Goal: Check status: Check status

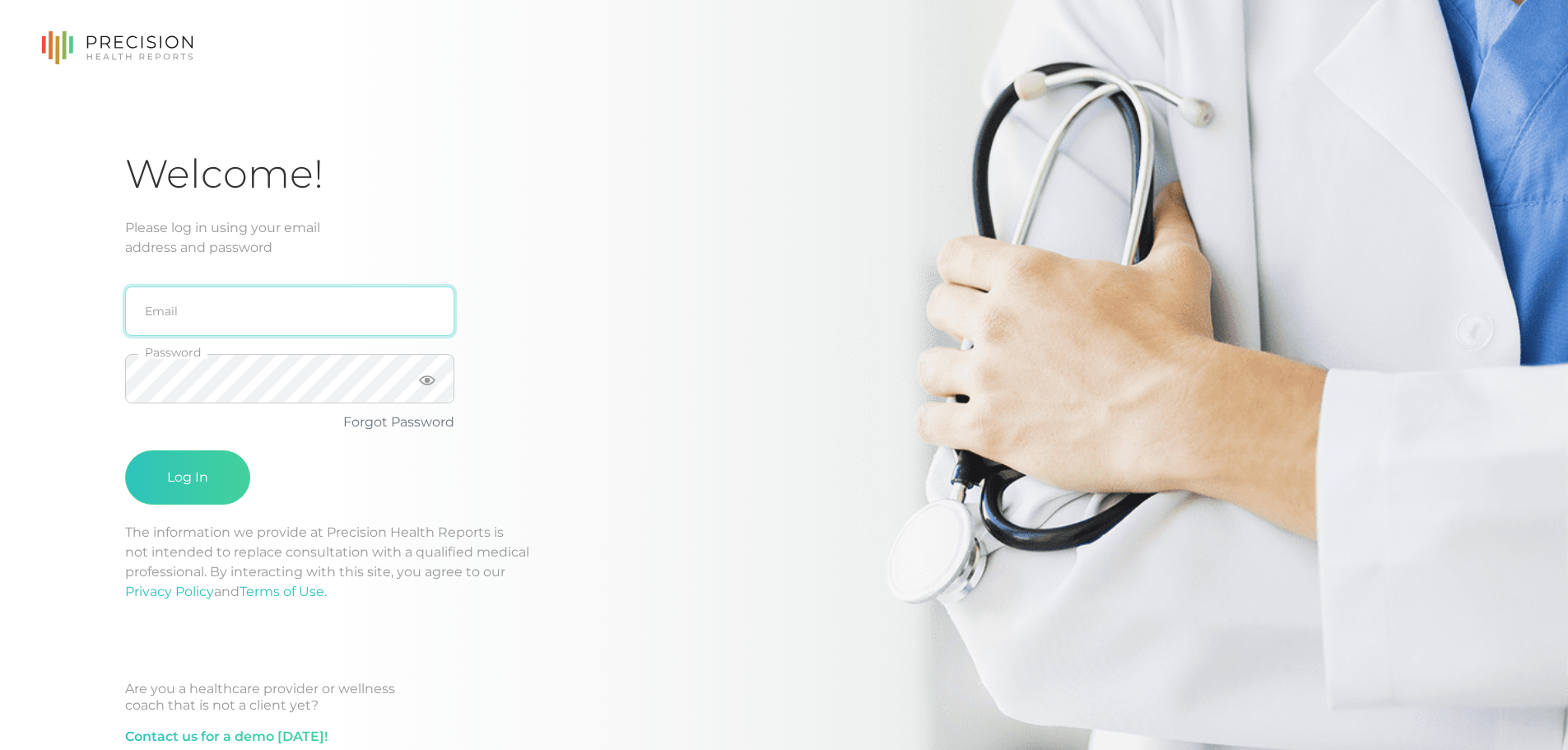
click at [246, 303] on input "email" at bounding box center [290, 311] width 330 height 49
type input "[EMAIL_ADDRESS][DOMAIN_NAME]"
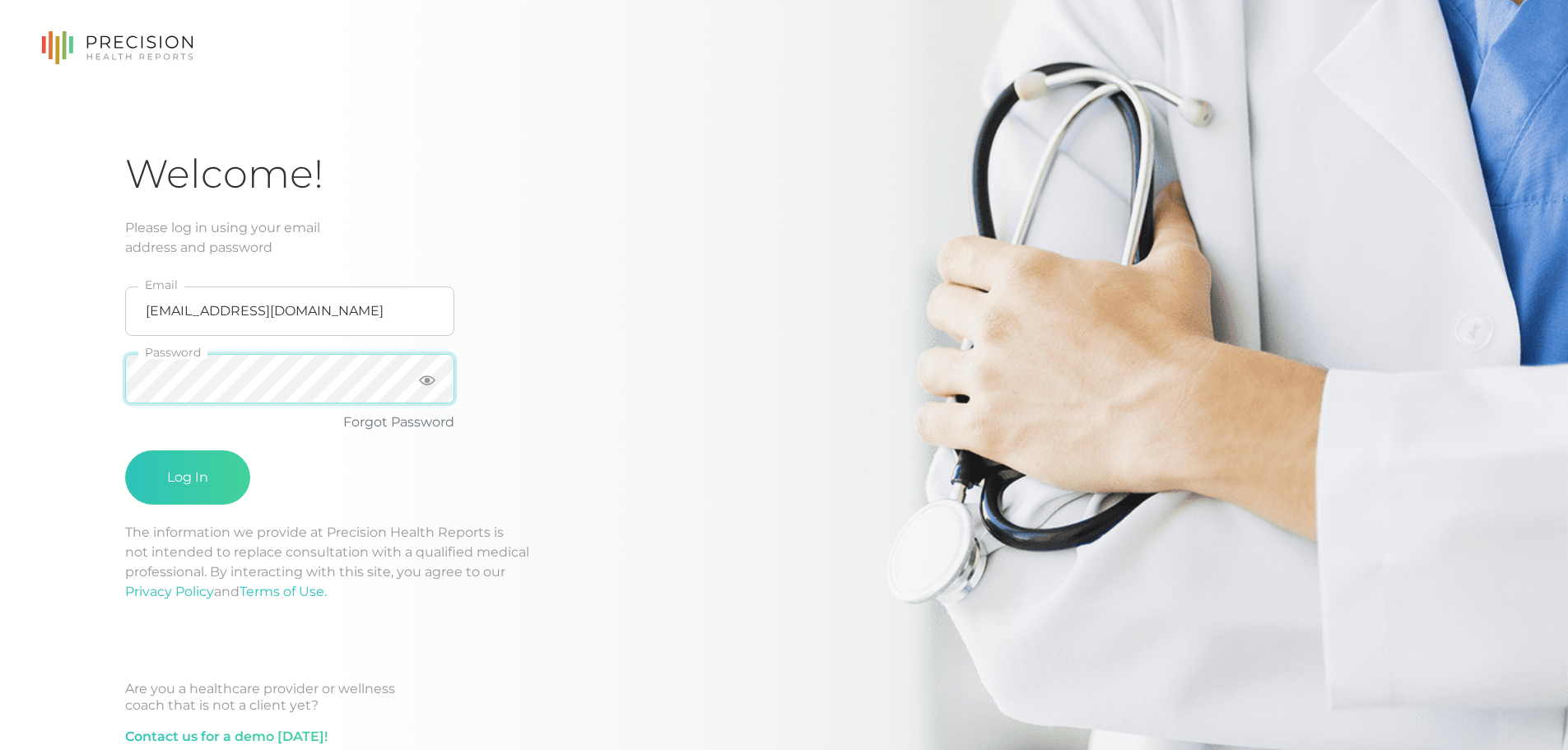
click at [125, 403] on div at bounding box center [125, 403] width 0 height 0
click at [648, 375] on div "bdoerr@gmail.com Email Password Forgot Password Log In" at bounding box center [388, 389] width 526 height 265
click at [125, 450] on button "Log In" at bounding box center [188, 477] width 125 height 55
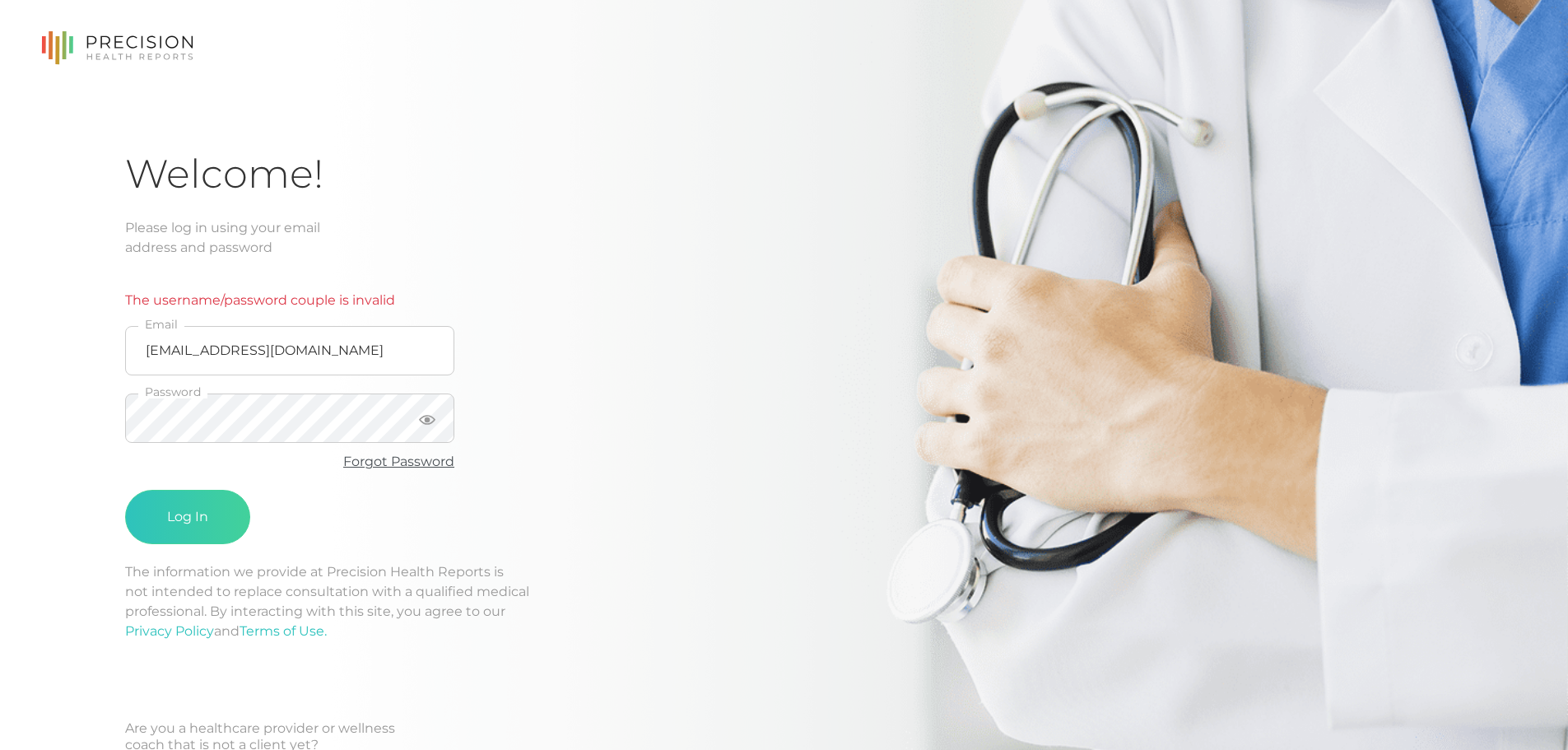
click at [396, 461] on link "Forgot Password" at bounding box center [399, 462] width 112 height 16
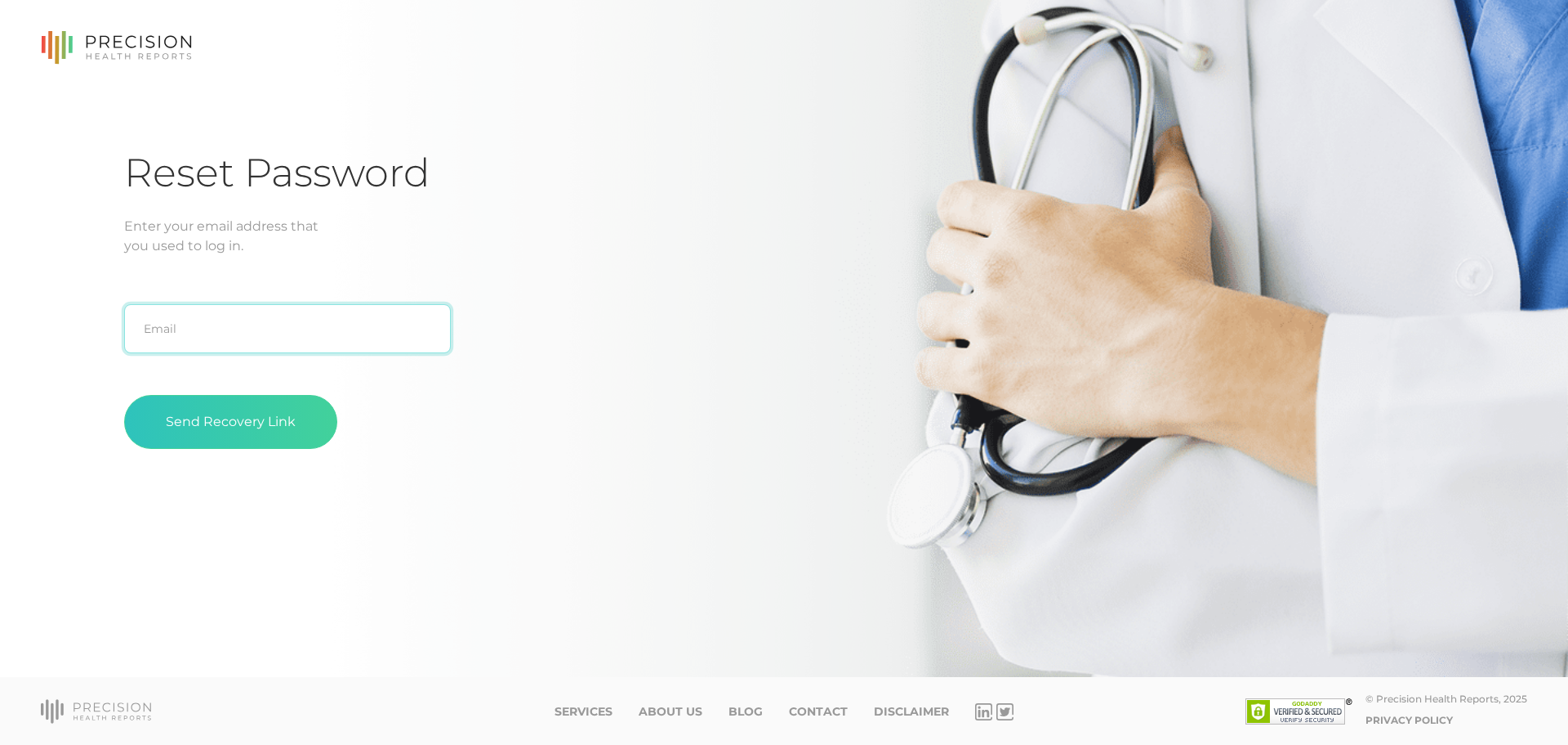
click at [274, 337] on input "text" at bounding box center [287, 328] width 327 height 49
type input "[EMAIL_ADDRESS][DOMAIN_NAME]"
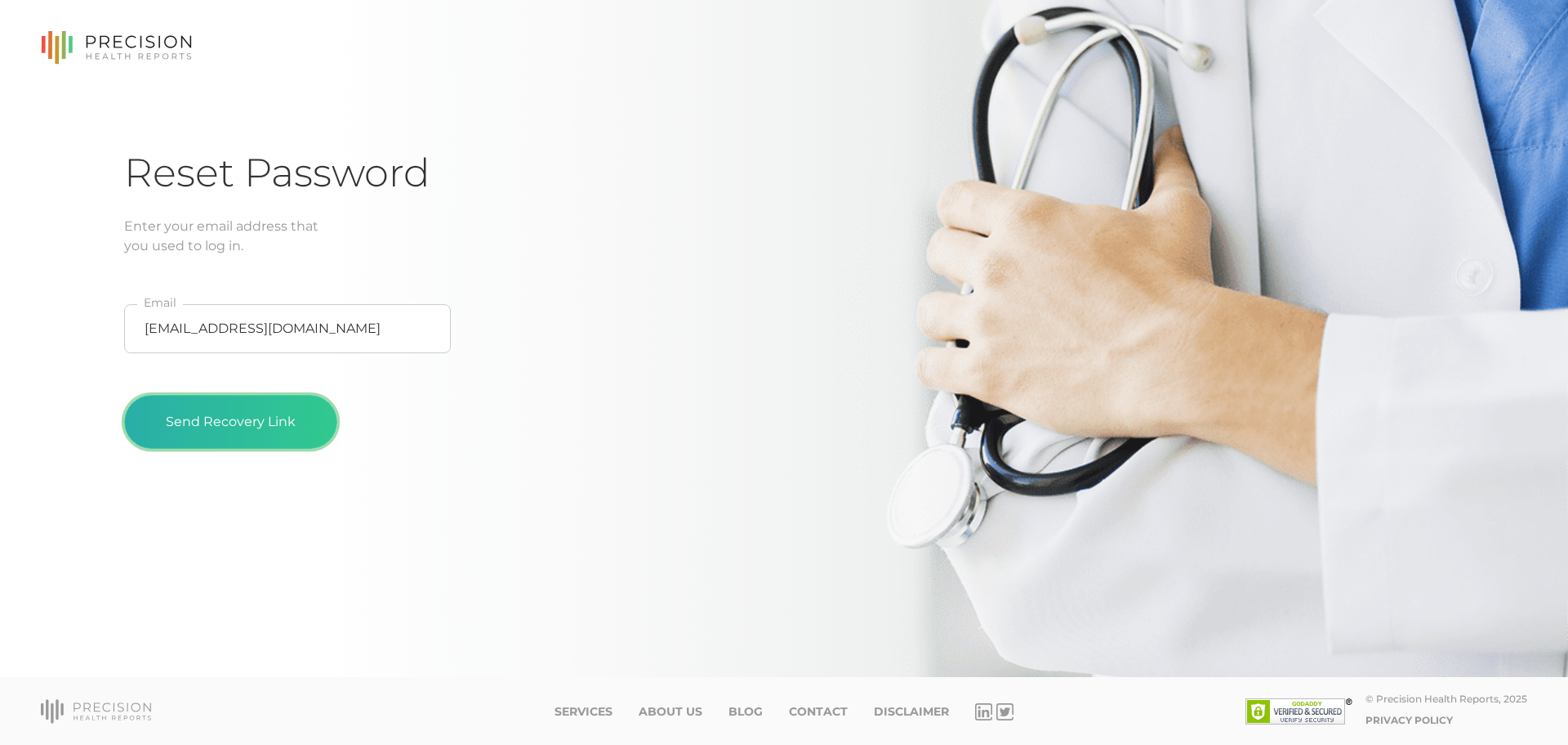
click at [249, 412] on button "Send Recovery Link" at bounding box center [231, 422] width 214 height 54
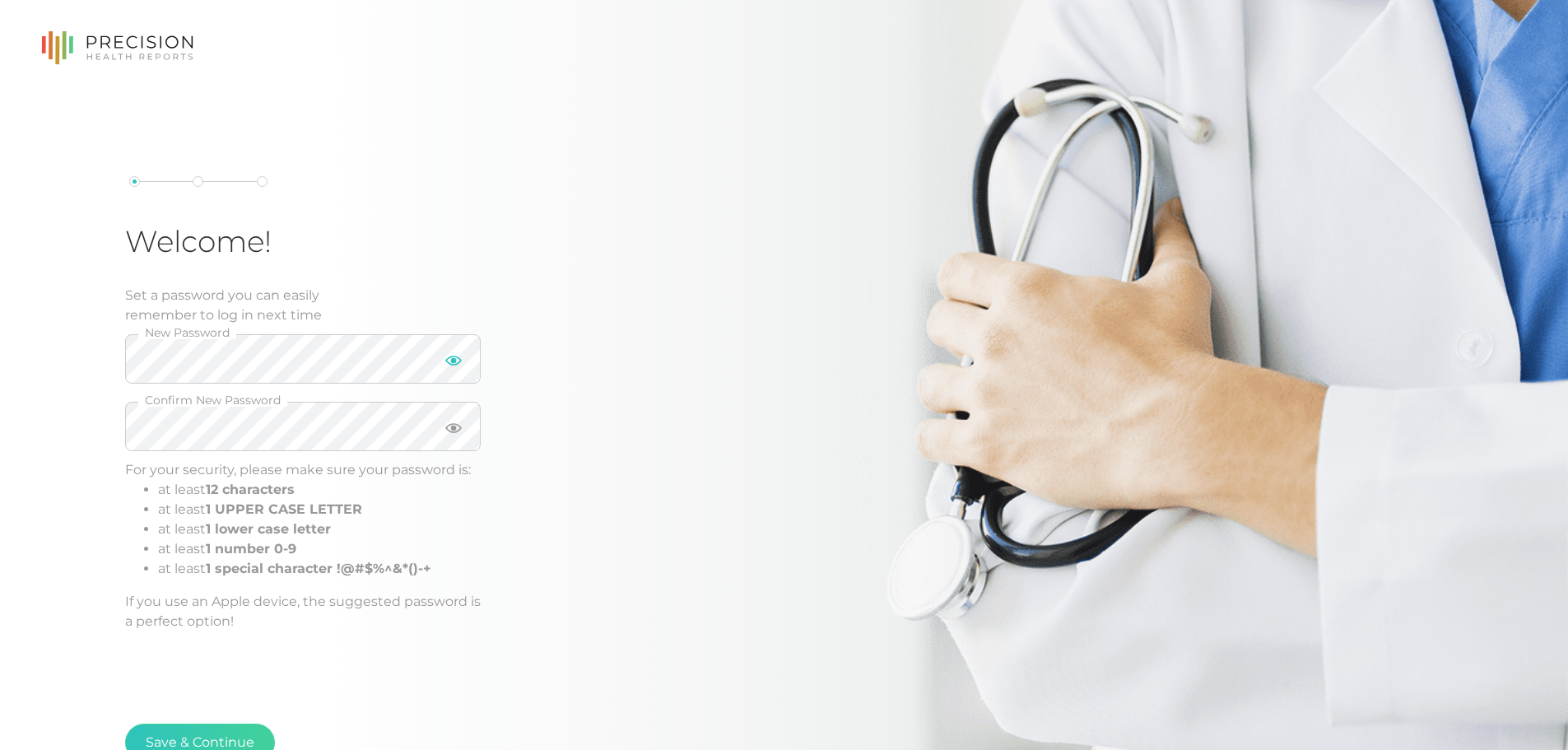
click at [458, 356] on icon at bounding box center [453, 360] width 17 height 17
click at [0, 349] on html "Welcome! Set a password you can easily remember to log in next time New Passwor…" at bounding box center [784, 444] width 1568 height 889
click at [687, 483] on div "Welcome! Set a password you can easily remember to log in next time New Passwor…" at bounding box center [784, 480] width 1318 height 662
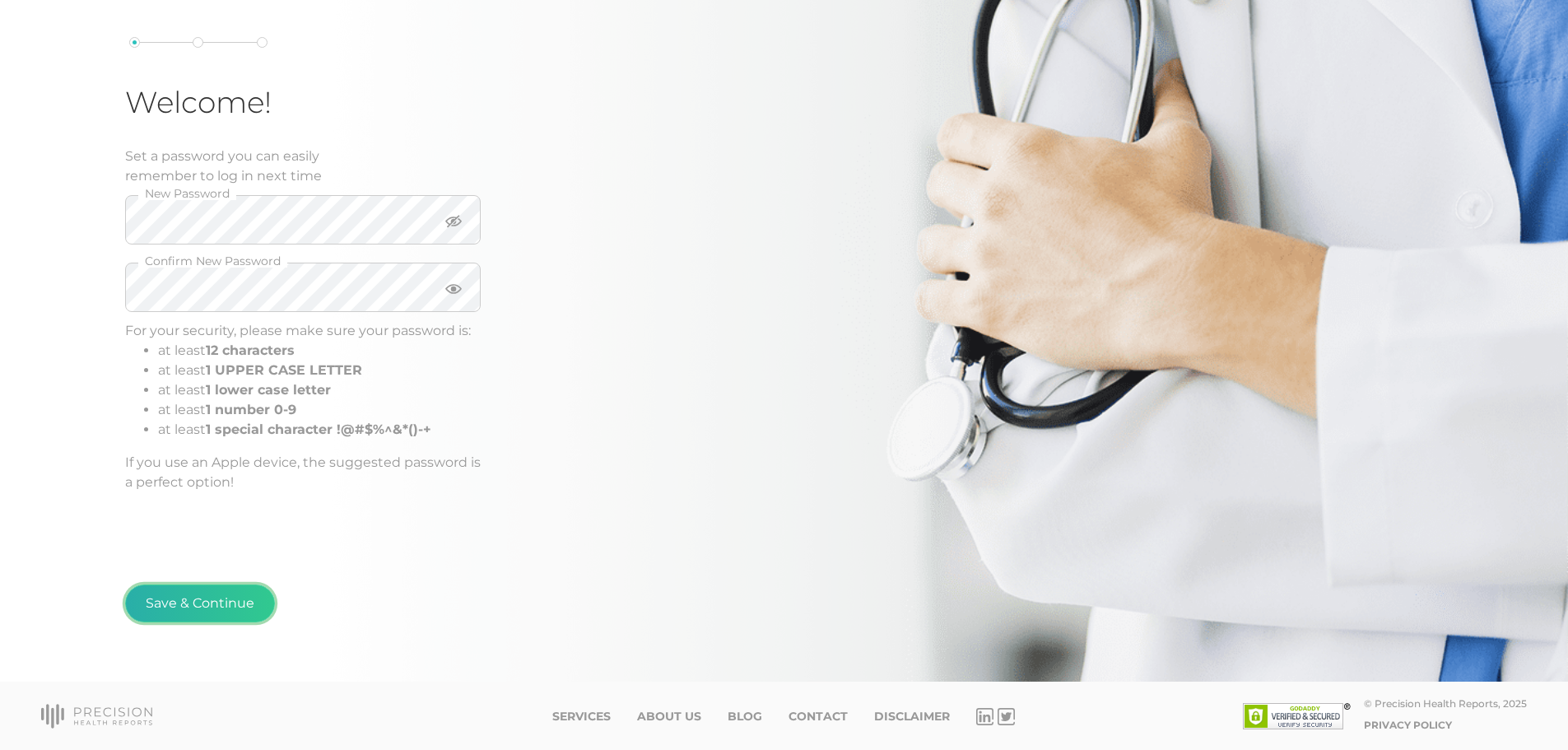
click at [227, 601] on button "Save & Continue" at bounding box center [200, 602] width 150 height 38
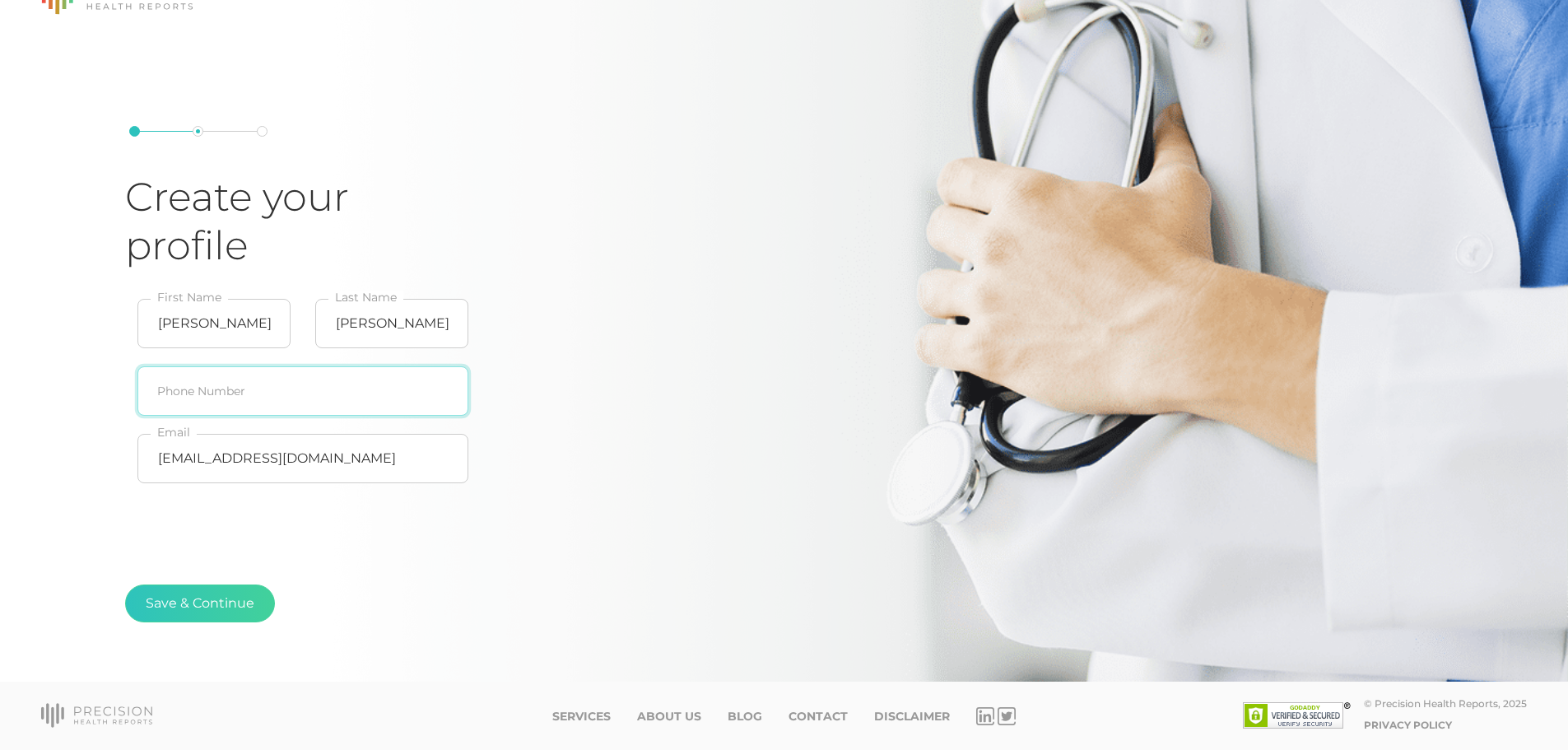
click at [334, 373] on input "text" at bounding box center [303, 390] width 331 height 49
type input "[PHONE_NUMBER]"
click at [586, 431] on div "Create your profile [PERSON_NAME] First Name [PERSON_NAME] Last Name [PHONE_NUM…" at bounding box center [388, 309] width 526 height 366
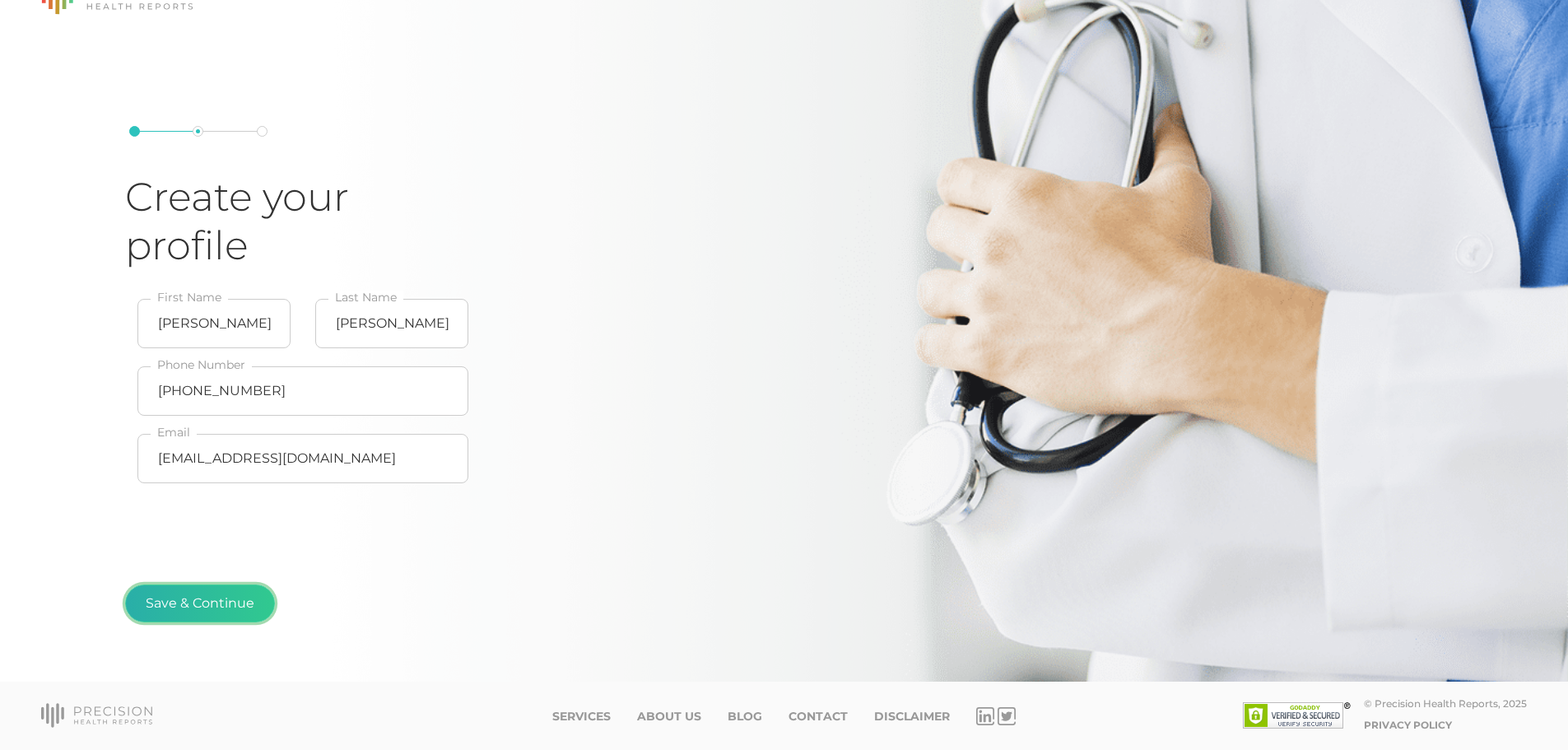
click at [203, 598] on button "Save & Continue" at bounding box center [200, 602] width 150 height 38
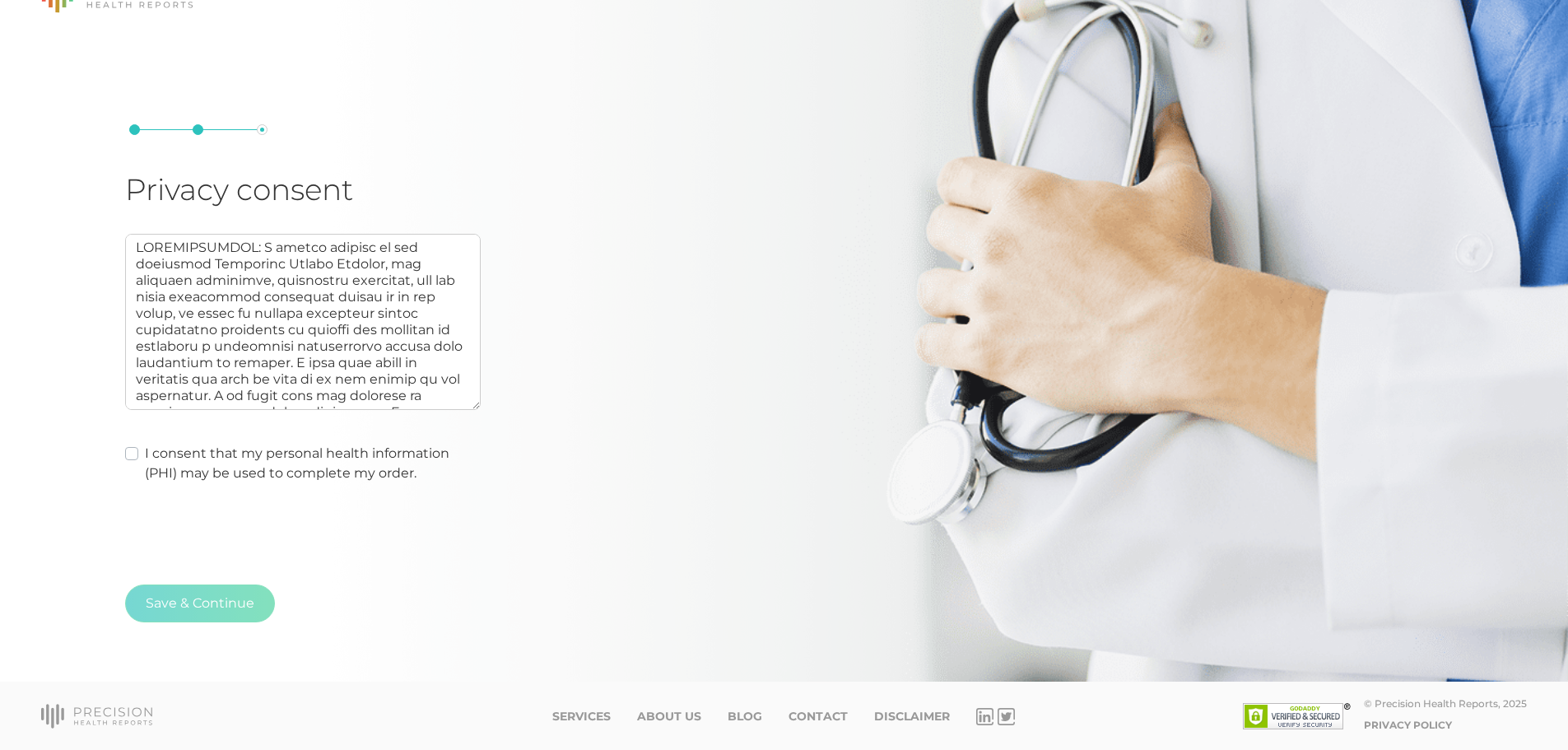
click at [121, 444] on div "Privacy consent I consent that my personal health information (PHI) may be used…" at bounding box center [784, 315] width 1568 height 733
drag, startPoint x: 133, startPoint y: 458, endPoint x: 167, endPoint y: 507, distance: 59.6
click at [145, 459] on label "I consent that my personal health information (PHI) may be used to complete my …" at bounding box center [312, 463] width 336 height 39
click at [134, 459] on input "I consent that my personal health information (PHI) may be used to complete my …" at bounding box center [131, 452] width 13 height 17
checkbox input "true"
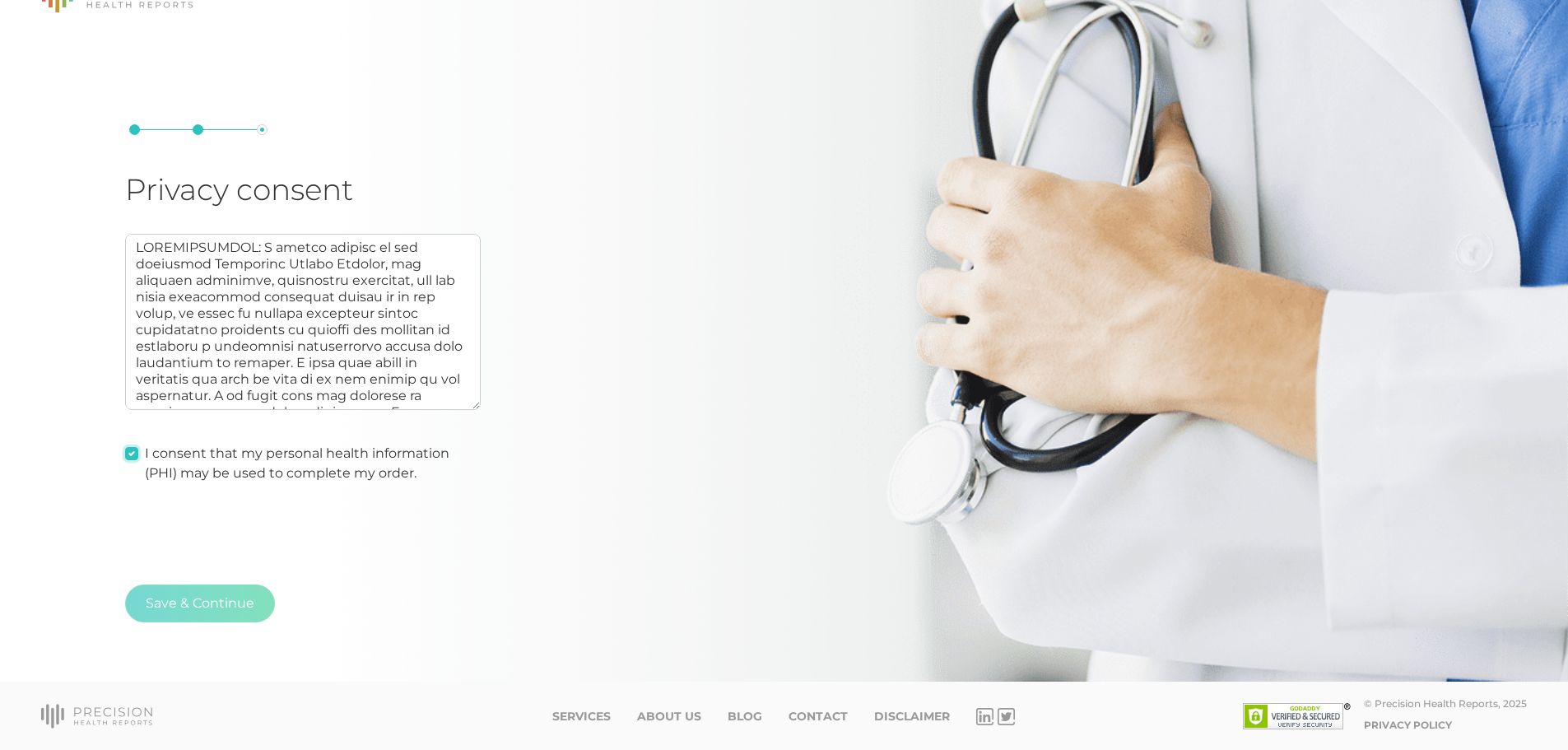
type textarea "AUTHORIZATION: I hereby consent to and authorize Precision Health Reports, the …"
click at [203, 608] on button "Save & Continue" at bounding box center [200, 602] width 150 height 38
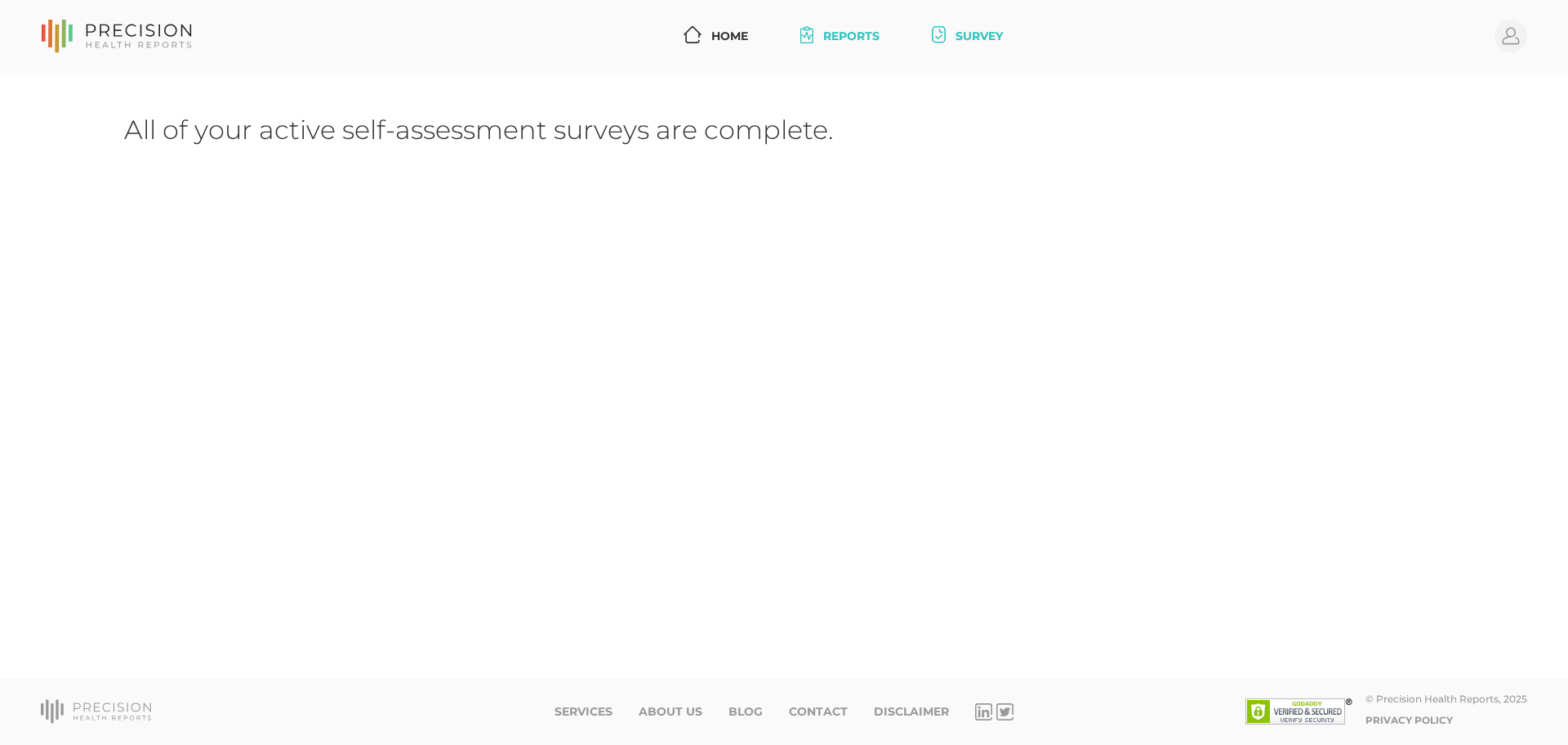
click at [837, 21] on link "Reports" at bounding box center [840, 36] width 92 height 30
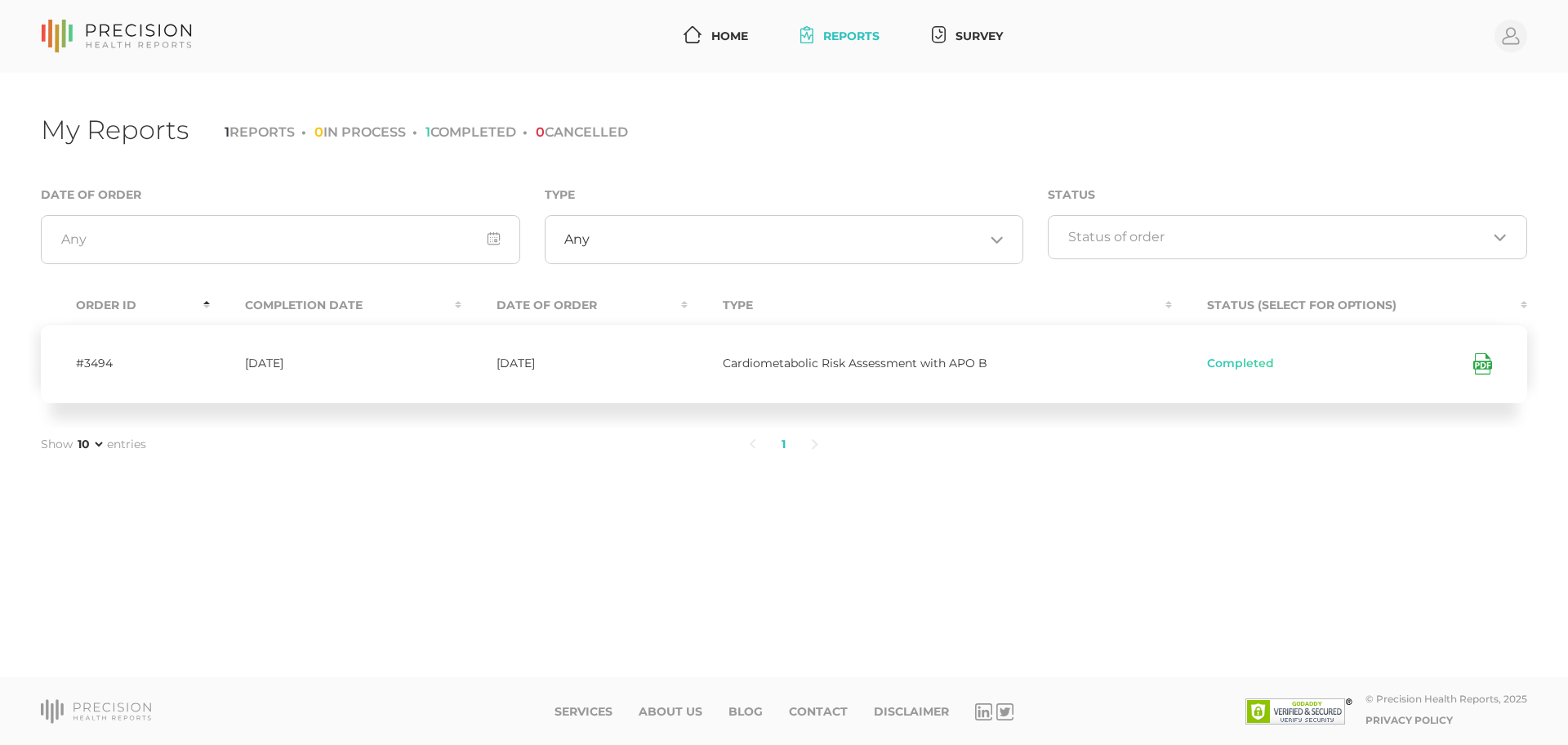
click at [92, 358] on td "#3494" at bounding box center [125, 363] width 169 height 80
click at [562, 356] on td "[DATE]" at bounding box center [575, 363] width 227 height 80
click at [729, 366] on span "Cardiometabolic Risk Assessment with APO B" at bounding box center [855, 362] width 265 height 15
click at [780, 363] on span "Cardiometabolic Risk Assessment with APO B" at bounding box center [855, 362] width 265 height 15
click at [783, 363] on span "Cardiometabolic Risk Assessment with APO B" at bounding box center [855, 362] width 265 height 15
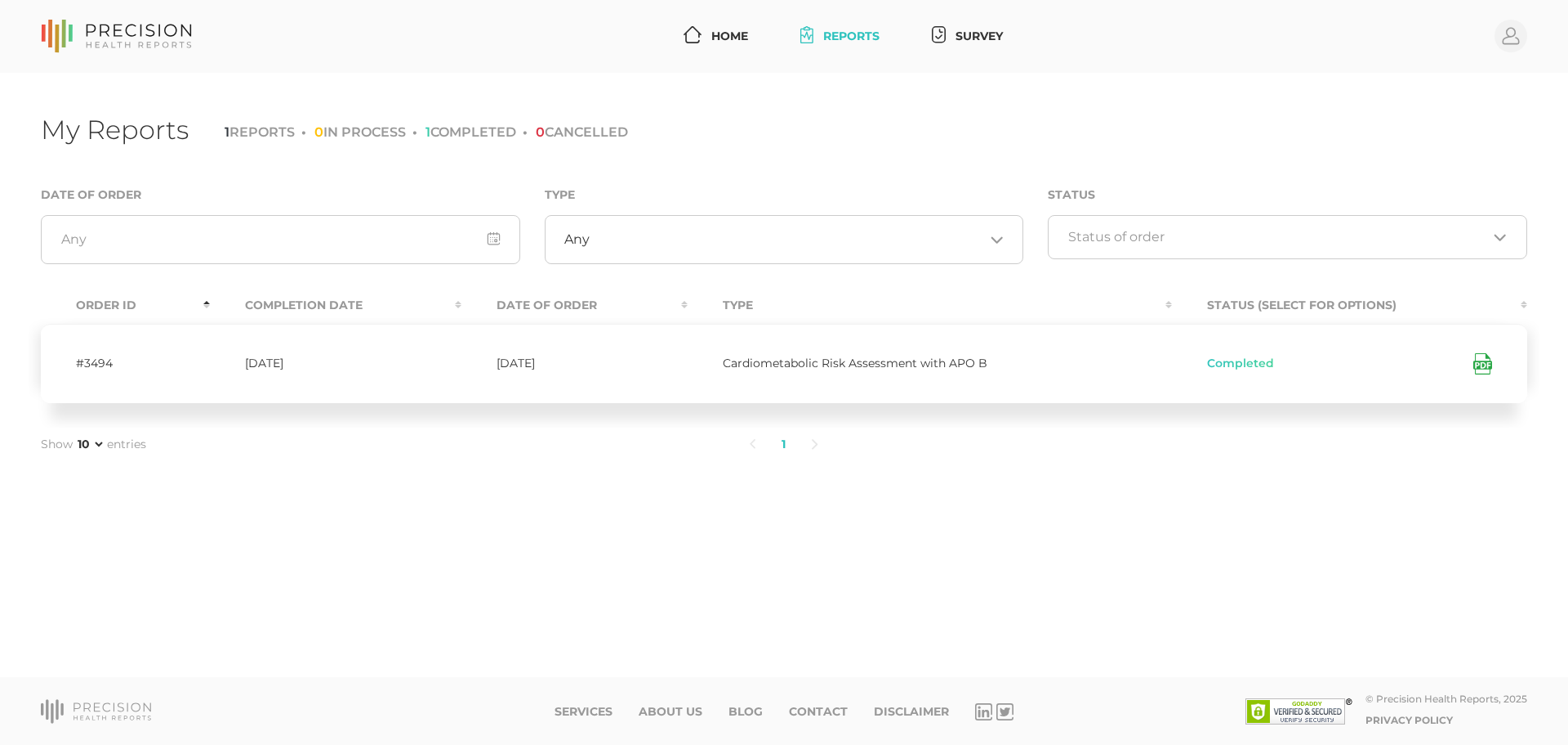
drag, startPoint x: 1130, startPoint y: 451, endPoint x: 1136, endPoint y: 442, distance: 10.8
click at [1131, 447] on ul "1" at bounding box center [784, 444] width 991 height 34
click at [781, 511] on div "My Reports 1 REPORTS 0 IN PROCESS 1 COMPLETED 0 CANCELLED Date of Order Type An…" at bounding box center [784, 375] width 1568 height 605
click at [983, 32] on link "Survey" at bounding box center [967, 36] width 84 height 30
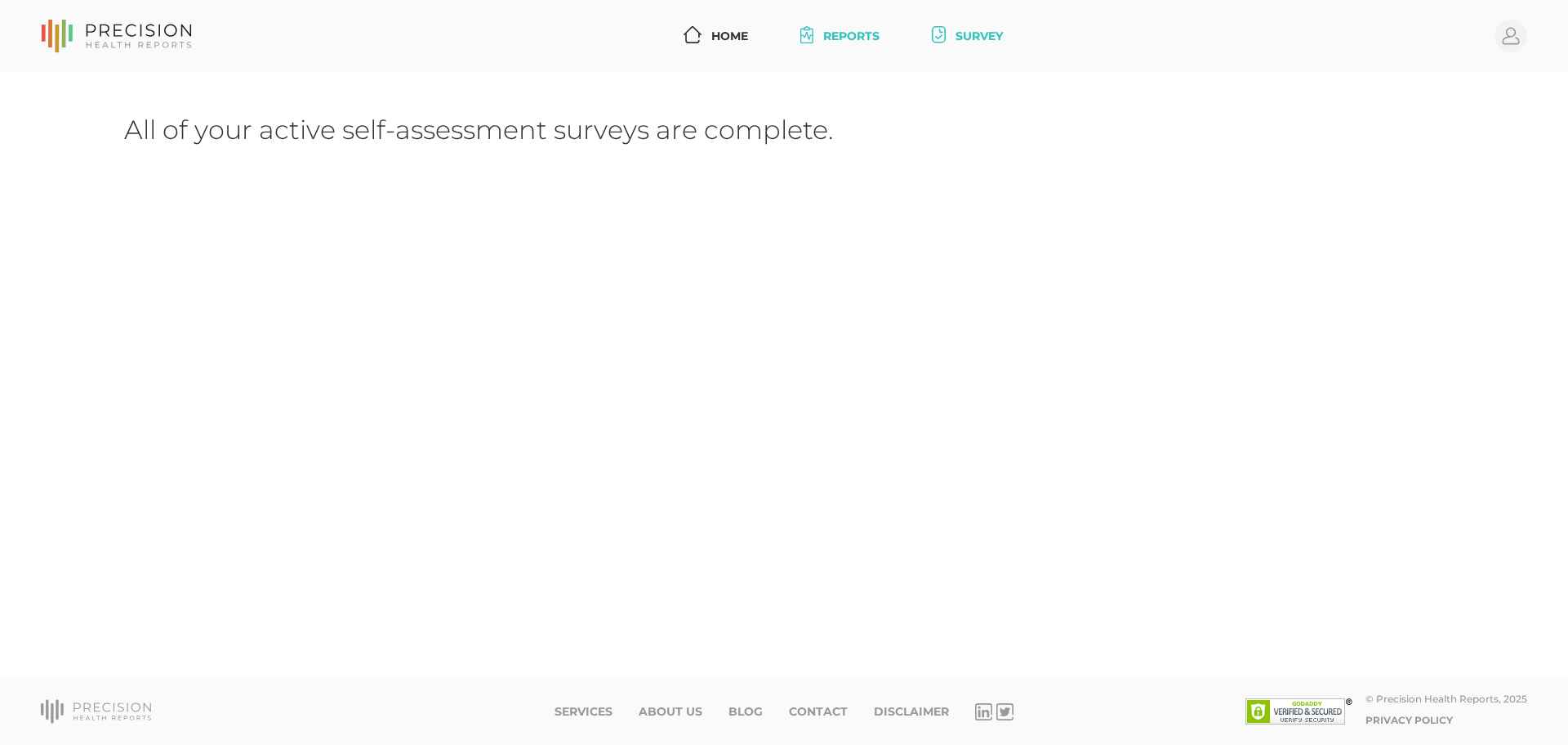
click at [850, 33] on link "Reports" at bounding box center [840, 36] width 92 height 30
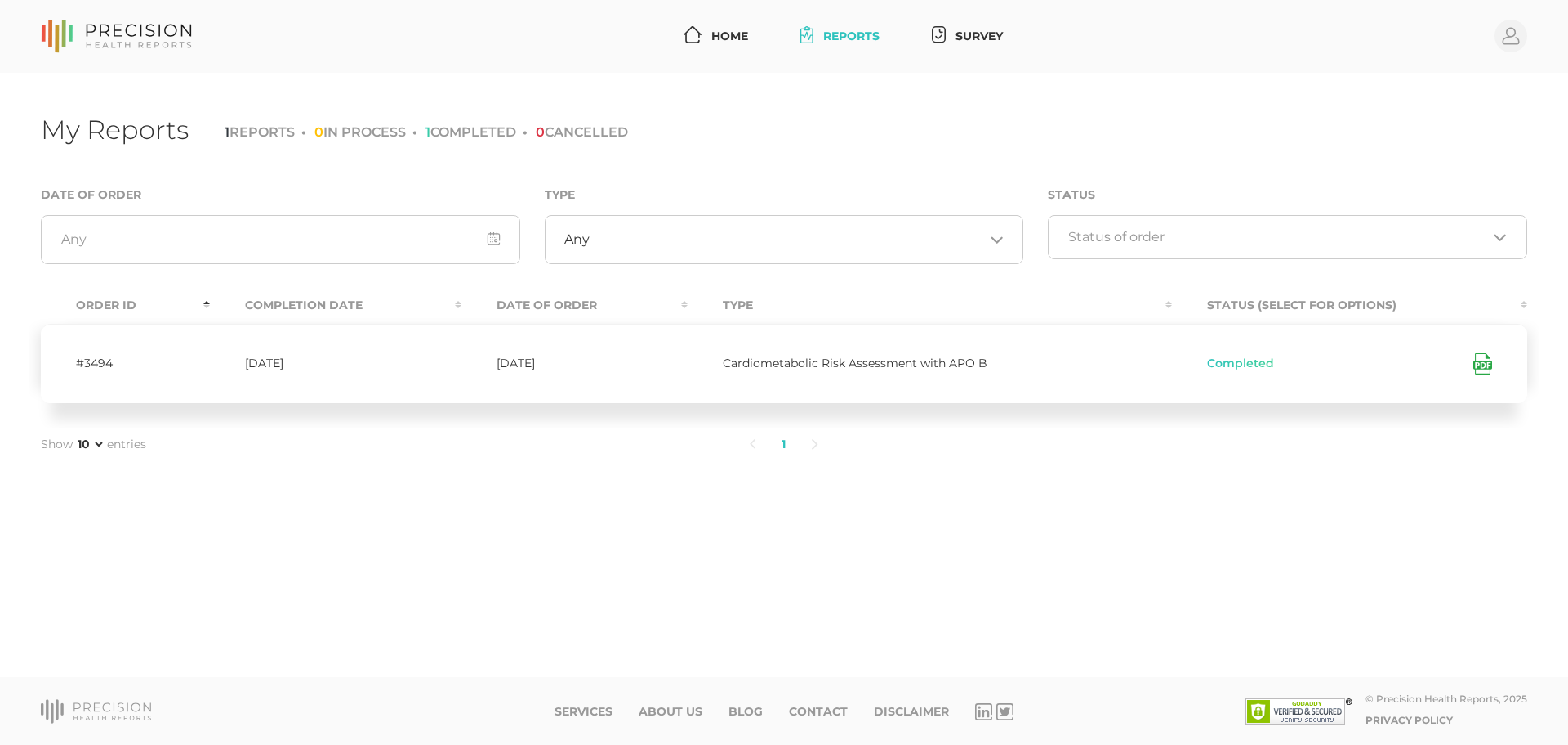
click at [91, 363] on td "#3494" at bounding box center [125, 363] width 169 height 80
click at [1191, 398] on td "Completed" at bounding box center [1350, 363] width 355 height 80
click at [1002, 507] on div "My Reports 1 REPORTS 0 IN PROCESS 1 COMPLETED 0 CANCELLED Date of Order Type An…" at bounding box center [784, 375] width 1568 height 605
click at [599, 131] on li "0 CANCELLED" at bounding box center [575, 132] width 106 height 16
click at [510, 127] on li "1 COMPLETED" at bounding box center [464, 132] width 104 height 16
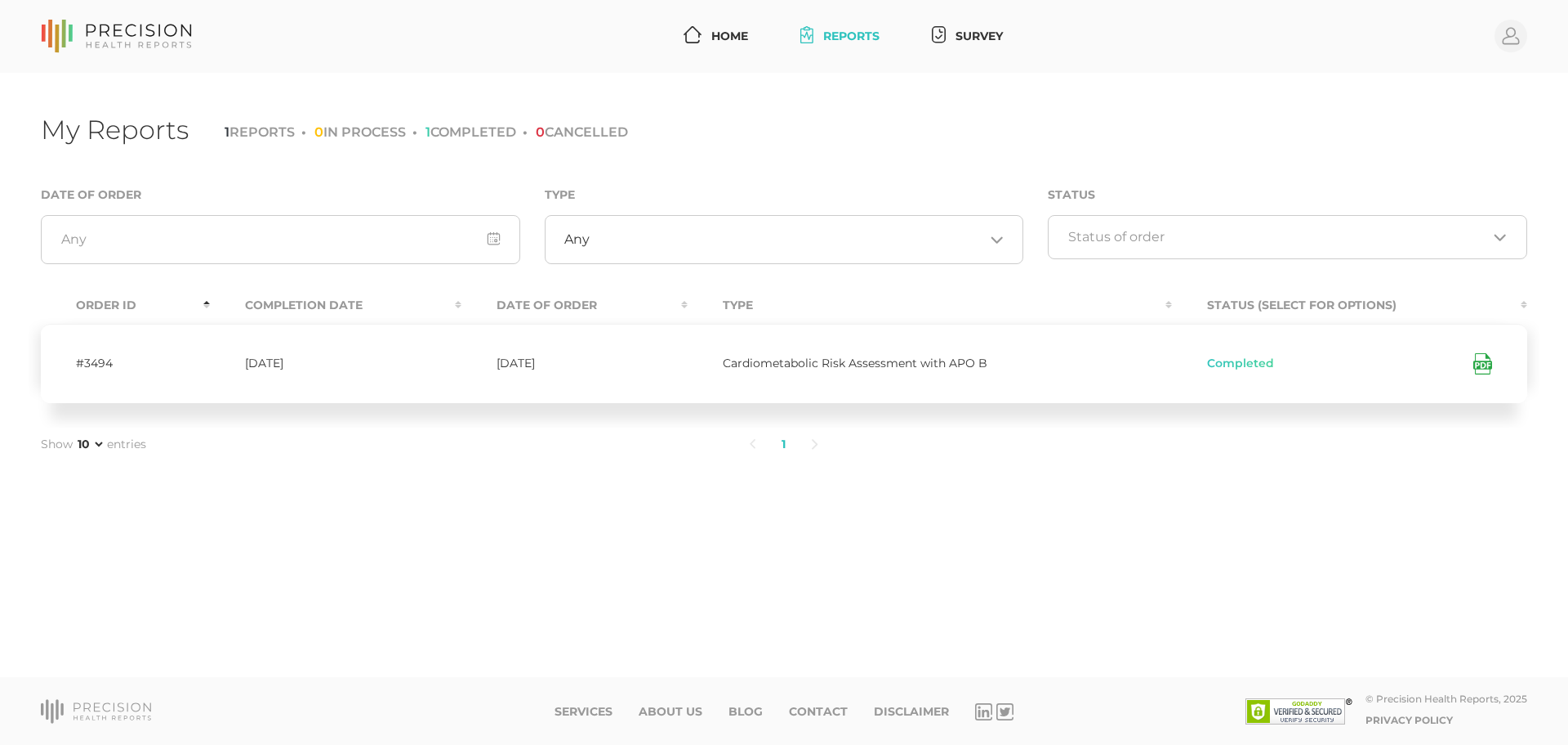
click at [509, 127] on li "1 COMPLETED" at bounding box center [464, 132] width 104 height 16
click at [867, 143] on div "My Reports 1 REPORTS 0 IN PROCESS 1 COMPLETED 0 CANCELLED" at bounding box center [784, 133] width 1486 height 39
click at [727, 23] on link "Home" at bounding box center [717, 36] width 78 height 30
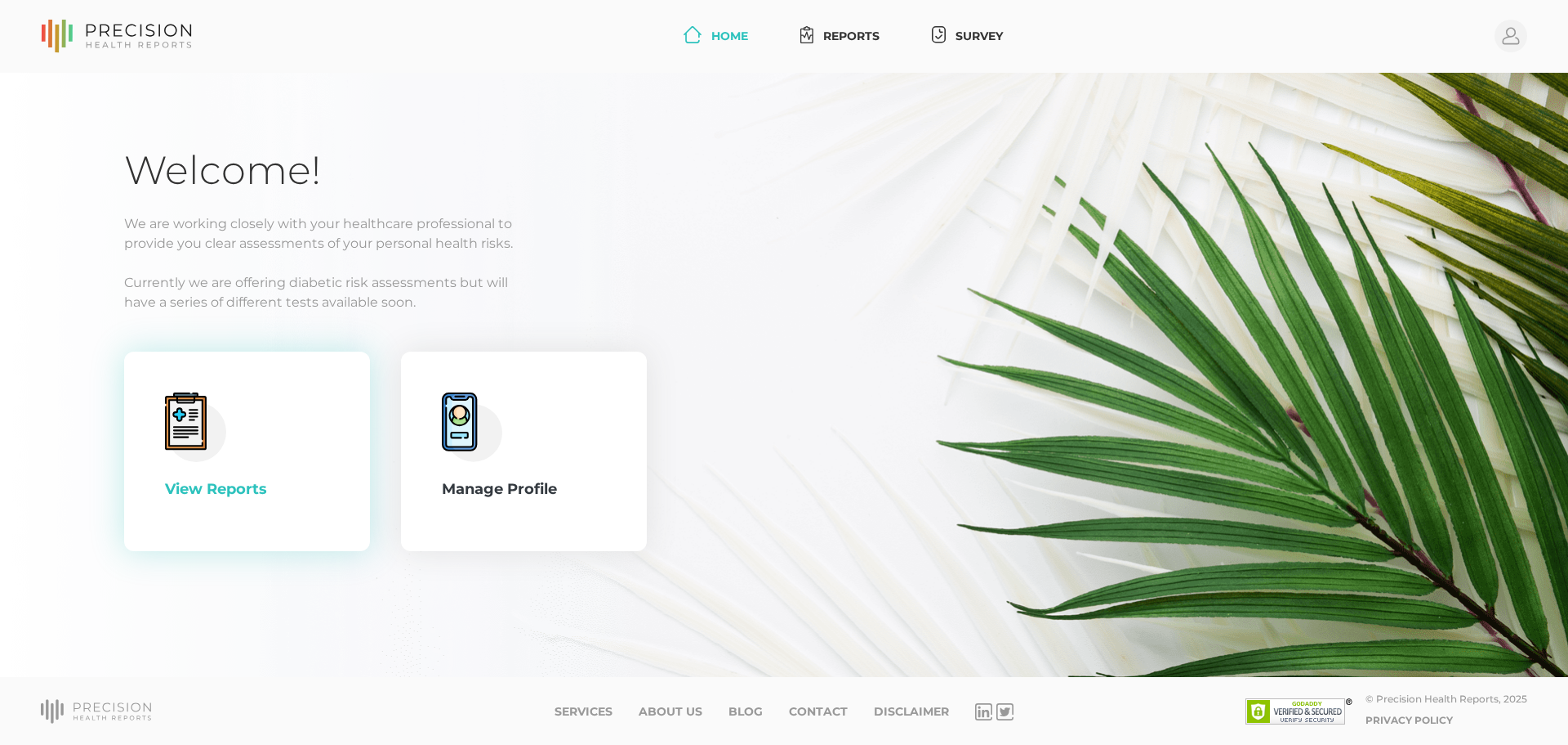
click at [249, 412] on div "View Reports" at bounding box center [247, 451] width 164 height 118
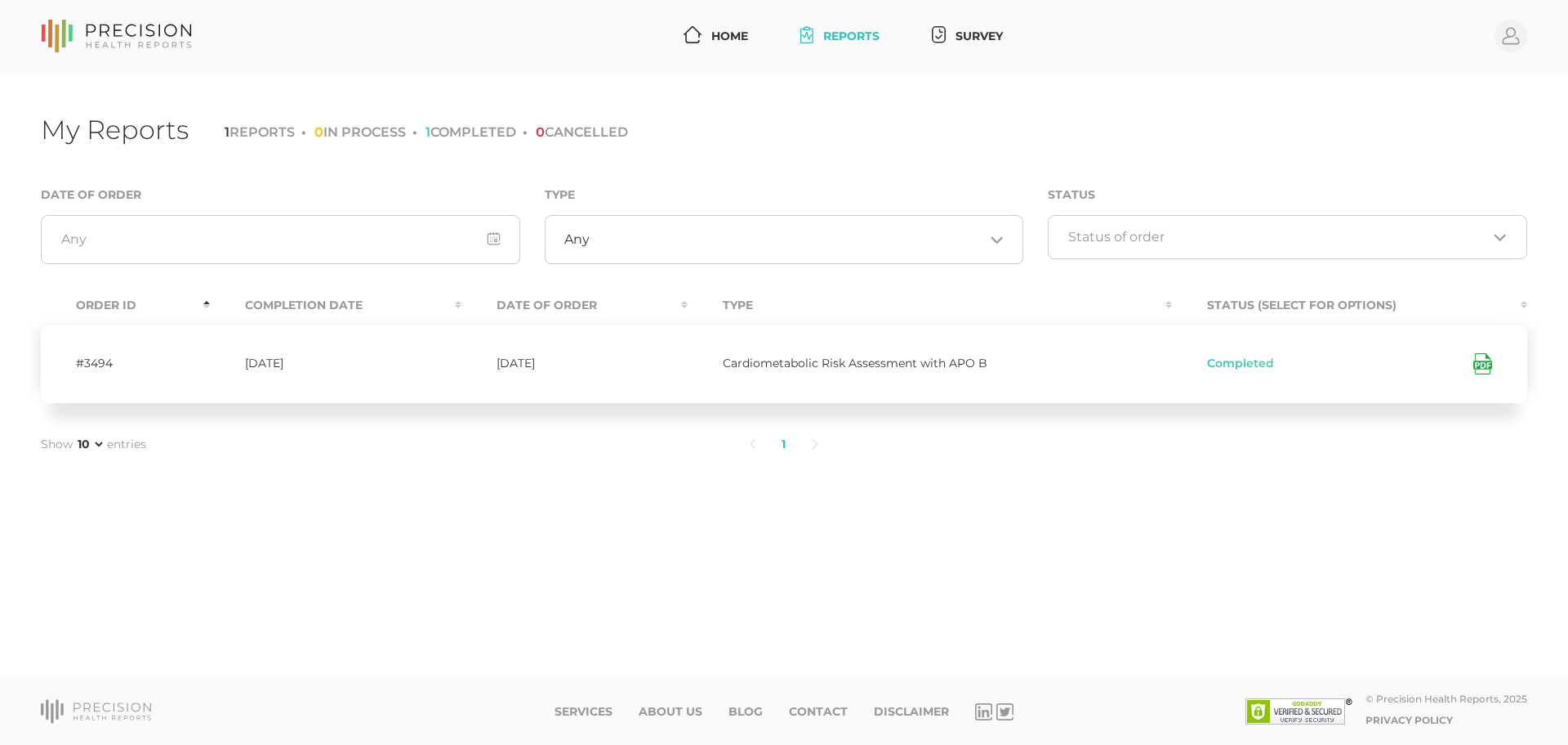
drag, startPoint x: 843, startPoint y: 441, endPoint x: 817, endPoint y: 442, distance: 26.0
click at [839, 442] on ul "1" at bounding box center [784, 444] width 991 height 34
click at [785, 443] on li "1" at bounding box center [784, 444] width 30 height 34
click at [1020, 461] on div "My Reports 1 REPORTS 0 IN PROCESS 1 COMPLETED 0 CANCELLED Date of Order Type An…" at bounding box center [784, 375] width 1568 height 605
click at [327, 306] on th "Completion Date" at bounding box center [335, 305] width 251 height 37
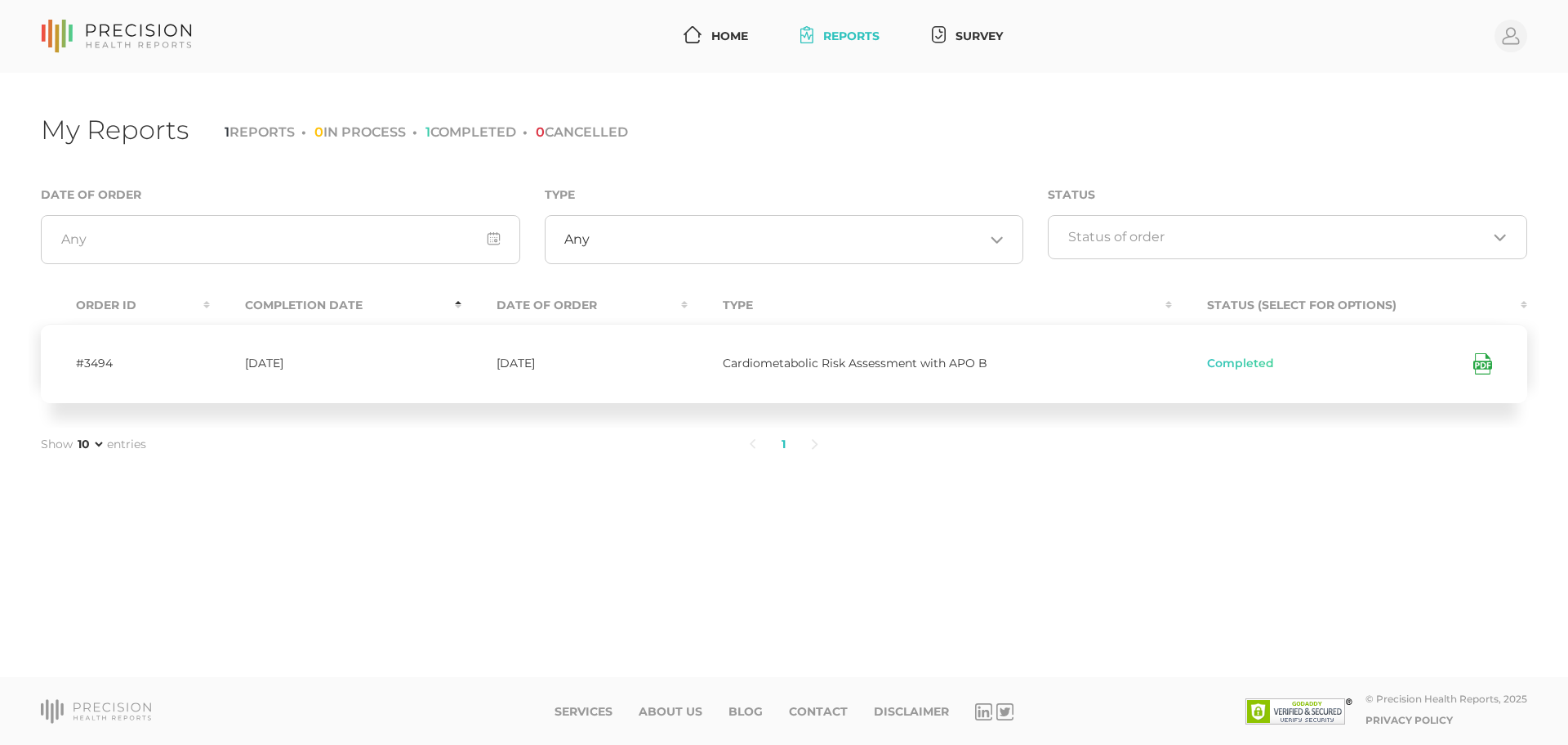
click at [327, 306] on th "Completion Date" at bounding box center [335, 305] width 251 height 37
click at [561, 307] on th "Date Of Order" at bounding box center [575, 305] width 227 height 37
click at [741, 303] on th "Type" at bounding box center [929, 305] width 484 height 37
click at [879, 358] on span "Cardiometabolic Risk Assessment with APO B" at bounding box center [855, 362] width 265 height 15
drag, startPoint x: 905, startPoint y: 365, endPoint x: 1143, endPoint y: 365, distance: 238.0
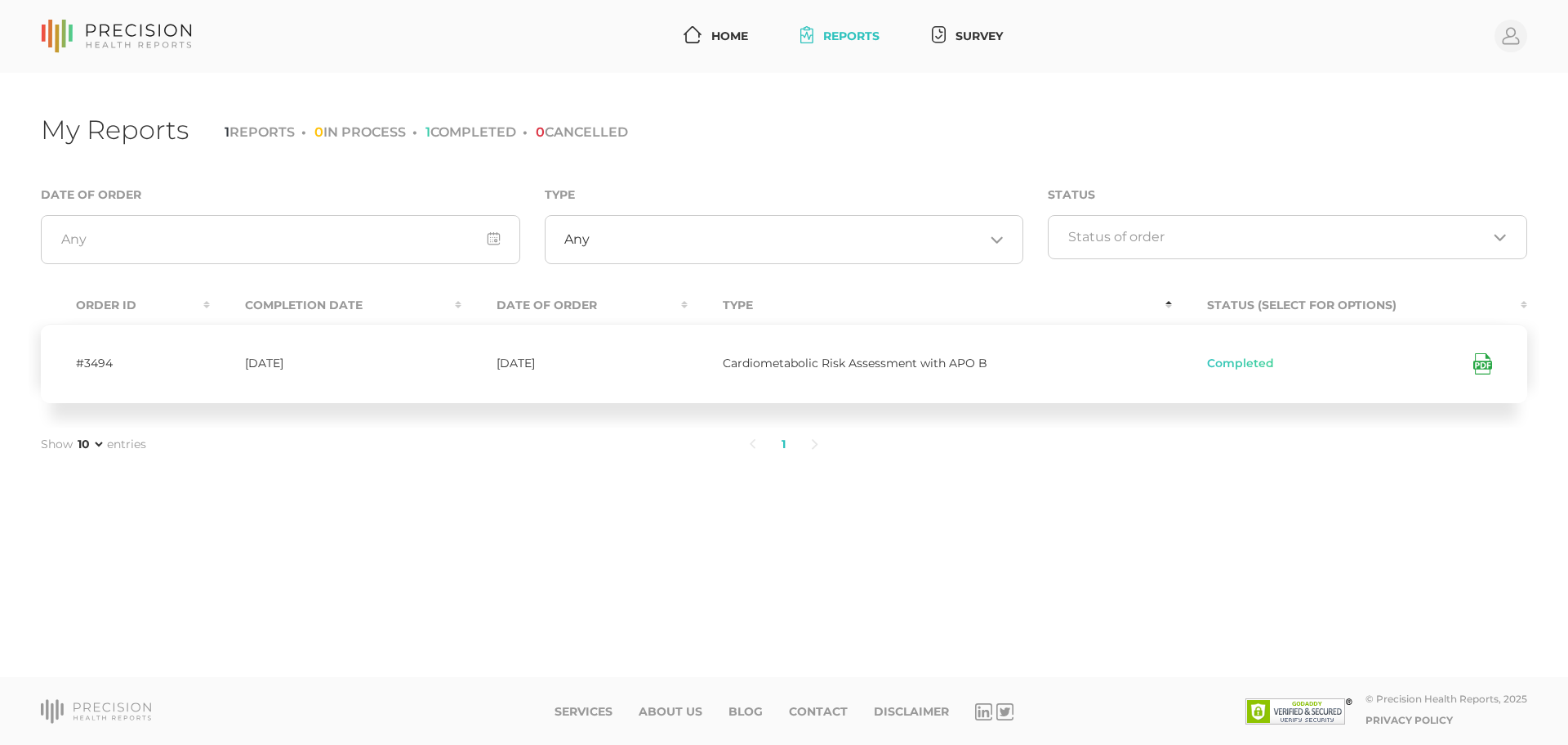
click at [909, 365] on span "Cardiometabolic Risk Assessment with APO B" at bounding box center [855, 362] width 265 height 15
click at [1122, 362] on td "Cardiometabolic Risk Assessment with APO B" at bounding box center [929, 363] width 484 height 80
drag, startPoint x: 1197, startPoint y: 366, endPoint x: 1102, endPoint y: 293, distance: 119.8
click at [1102, 293] on th "Type" at bounding box center [929, 305] width 484 height 37
click at [1077, 277] on div "Status Loading..." at bounding box center [1287, 233] width 504 height 97
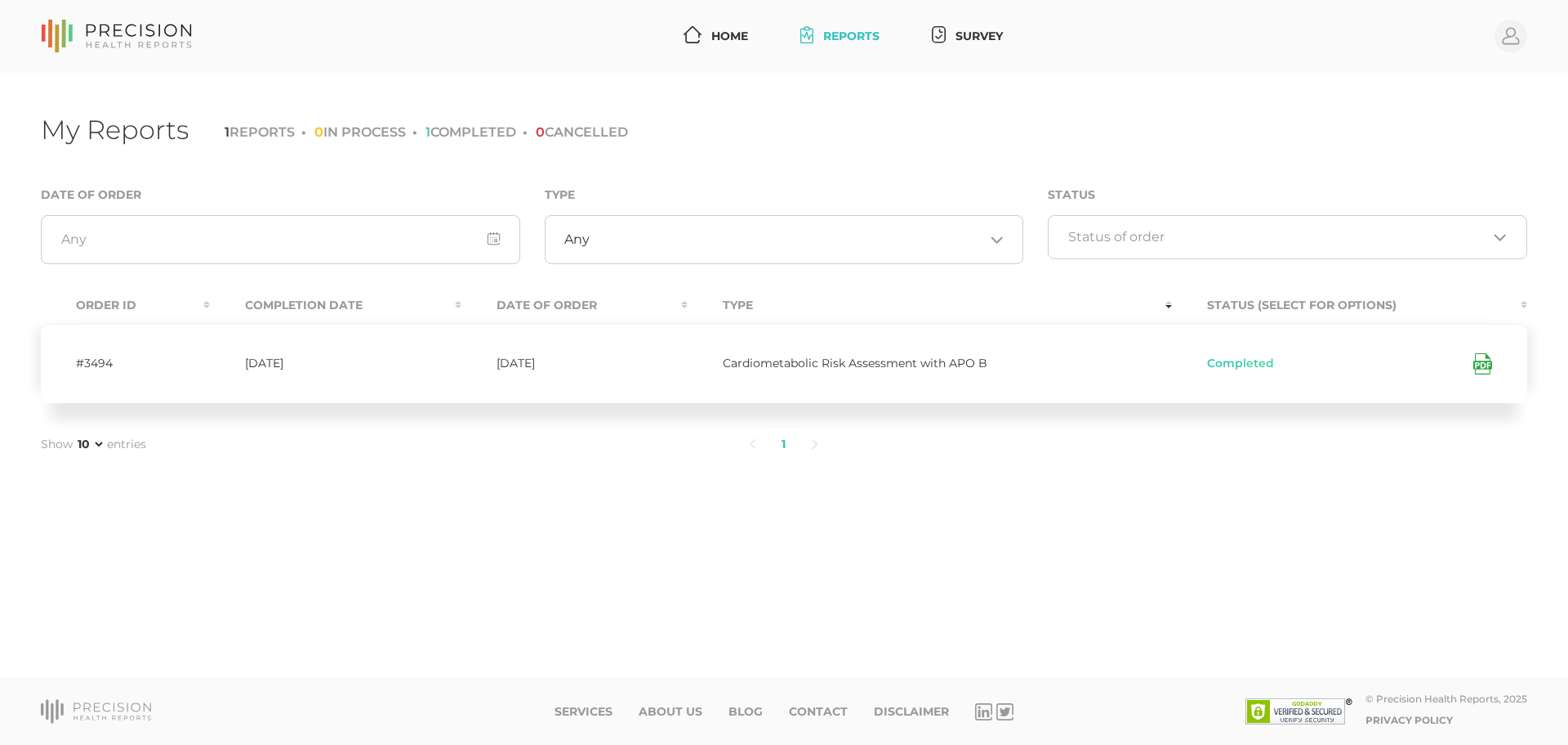
click at [1185, 418] on div "Order ID Completion Date Date Of Order Type Status (Select for Options) #3494 […" at bounding box center [784, 355] width 1512 height 146
click at [955, 28] on link "Survey" at bounding box center [967, 36] width 84 height 30
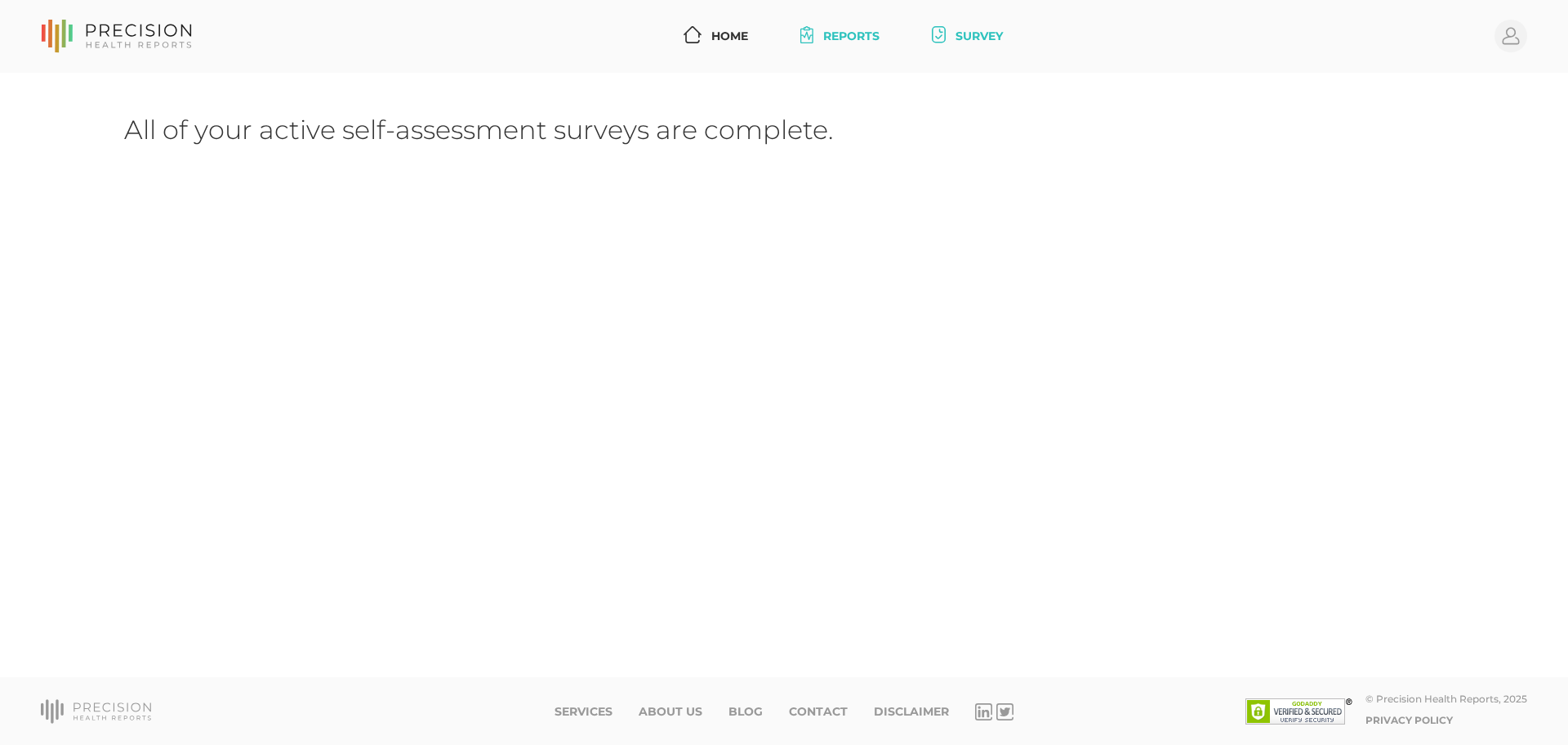
click at [822, 35] on link "Reports" at bounding box center [840, 36] width 92 height 30
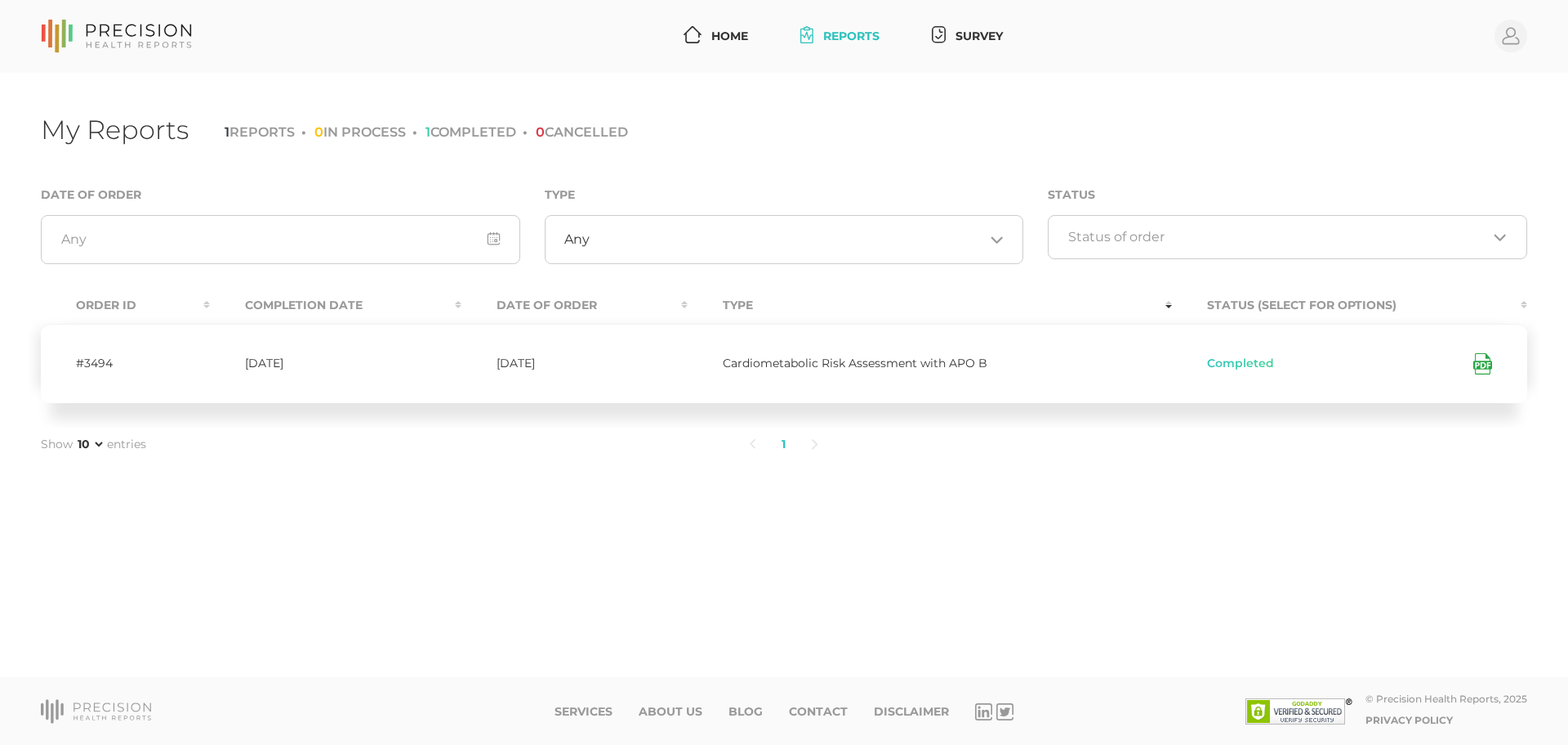
click at [942, 352] on td "Cardiometabolic Risk Assessment with APO B" at bounding box center [929, 363] width 484 height 80
drag, startPoint x: 942, startPoint y: 363, endPoint x: 982, endPoint y: 367, distance: 40.2
click at [944, 364] on span "Cardiometabolic Risk Assessment with APO B" at bounding box center [855, 362] width 265 height 15
click at [1160, 515] on div "My Reports 1 REPORTS 0 IN PROCESS 1 COMPLETED 0 CANCELLED Date of Order Type An…" at bounding box center [784, 375] width 1568 height 605
